Goal: Entertainment & Leisure: Consume media (video, audio)

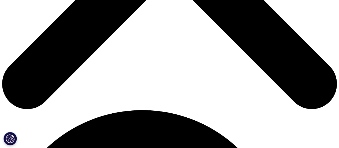
scroll to position [241, 0]
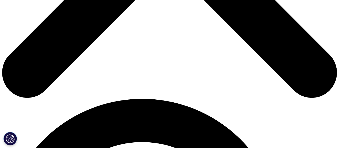
scroll to position [295, 0]
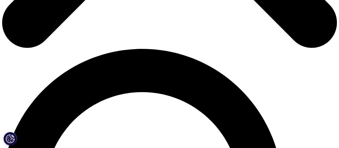
drag, startPoint x: 310, startPoint y: 67, endPoint x: 309, endPoint y: 118, distance: 50.9
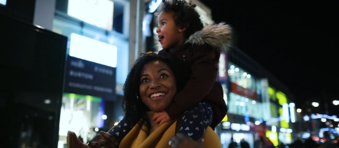
scroll to position [375, 0]
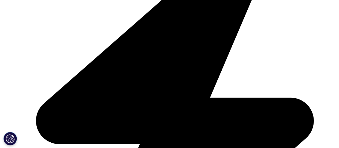
scroll to position [1117, 0]
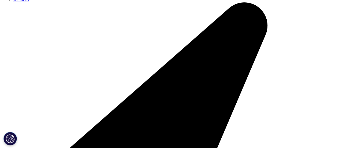
scroll to position [129, 0]
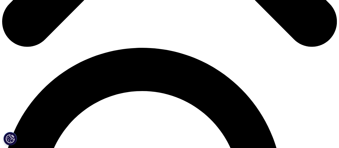
drag, startPoint x: 154, startPoint y: 104, endPoint x: 251, endPoint y: 105, distance: 97.0
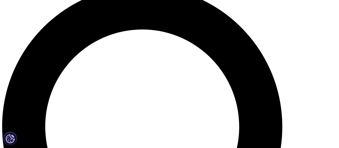
scroll to position [323, 0]
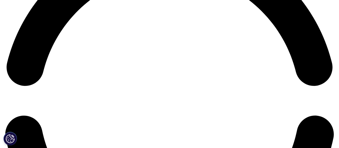
scroll to position [752, 0]
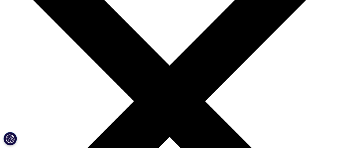
scroll to position [80, 0]
